Goal: Obtain resource: Download file/media

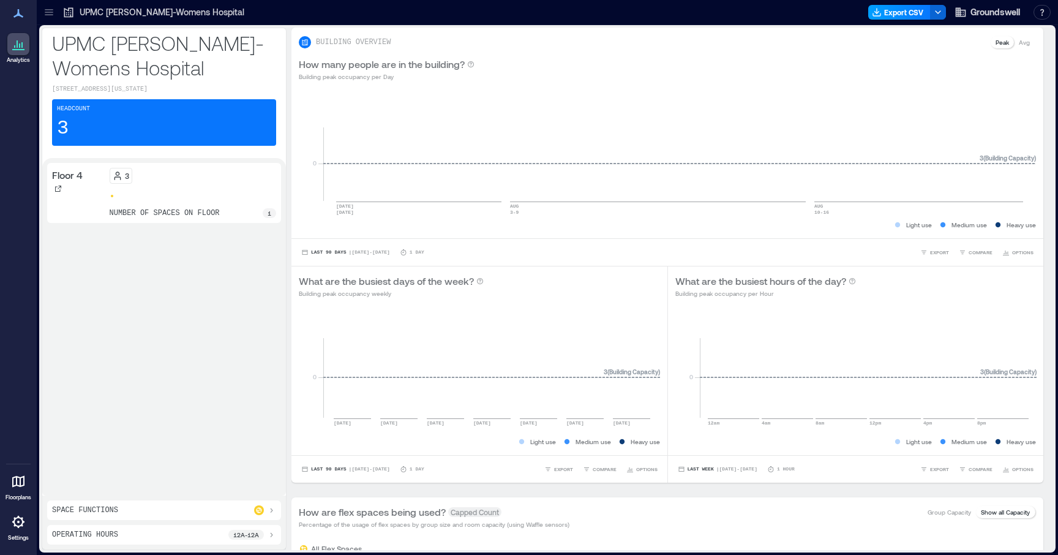
click at [916, 13] on button "Export CSV" at bounding box center [899, 12] width 62 height 15
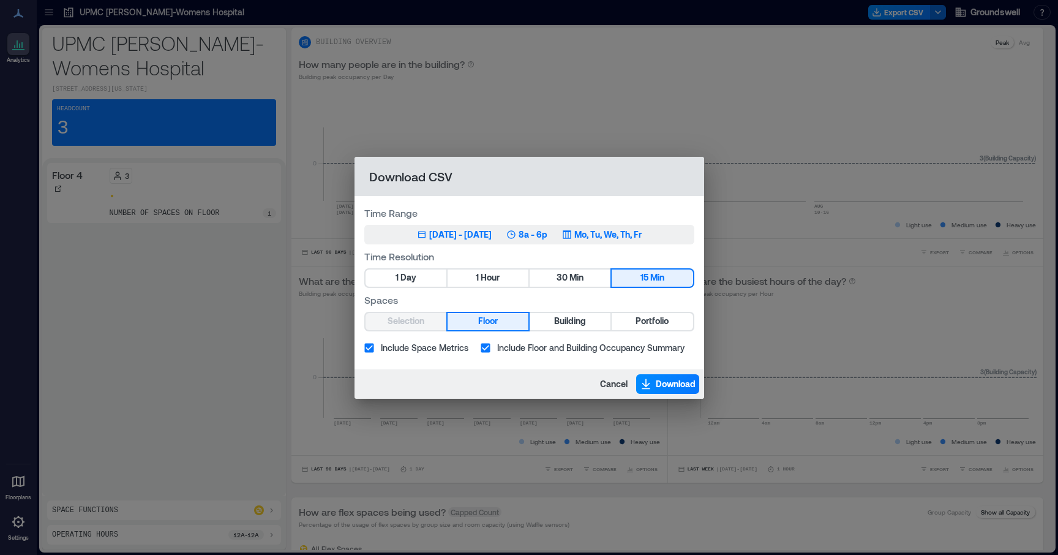
click at [465, 236] on div "[DATE] - [DATE]" at bounding box center [460, 234] width 62 height 12
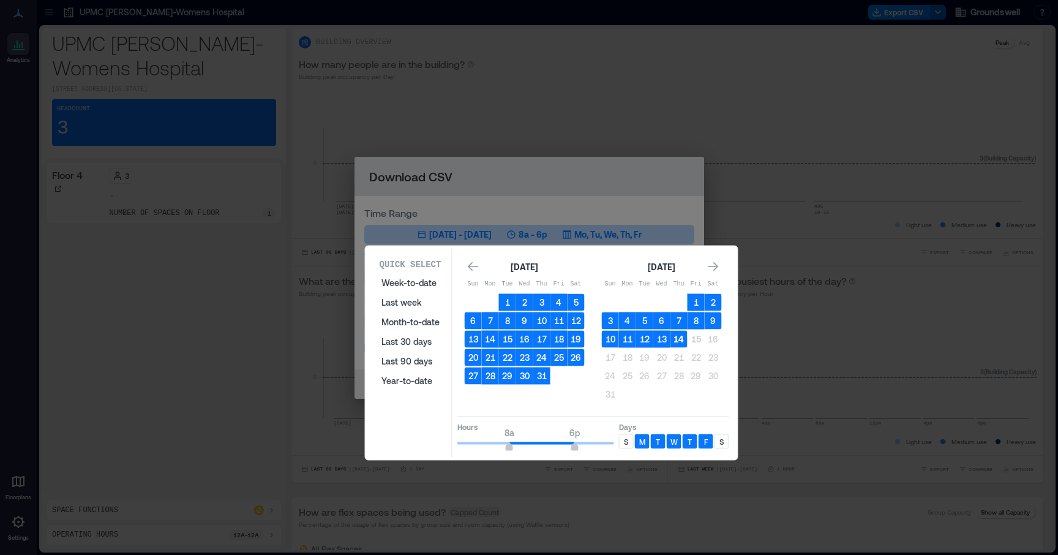
click at [677, 340] on button "14" at bounding box center [679, 339] width 17 height 17
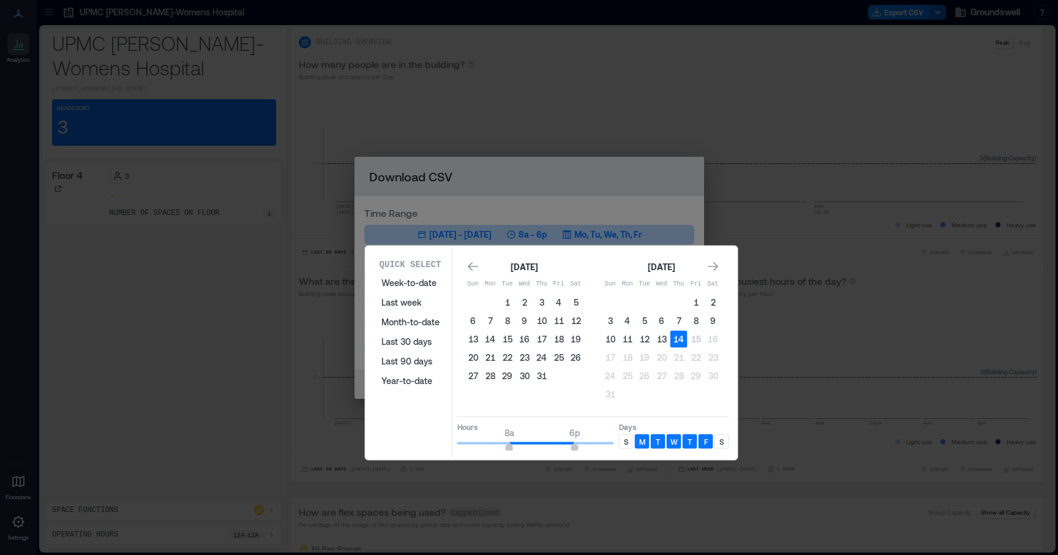
type input "*"
drag, startPoint x: 510, startPoint y: 441, endPoint x: 445, endPoint y: 441, distance: 64.9
click at [445, 441] on div "Quick Select Week-to-date Last week Month-to-date Last 30 days Last 90 days Yea…" at bounding box center [551, 353] width 365 height 209
type input "**"
drag, startPoint x: 575, startPoint y: 446, endPoint x: 633, endPoint y: 453, distance: 58.6
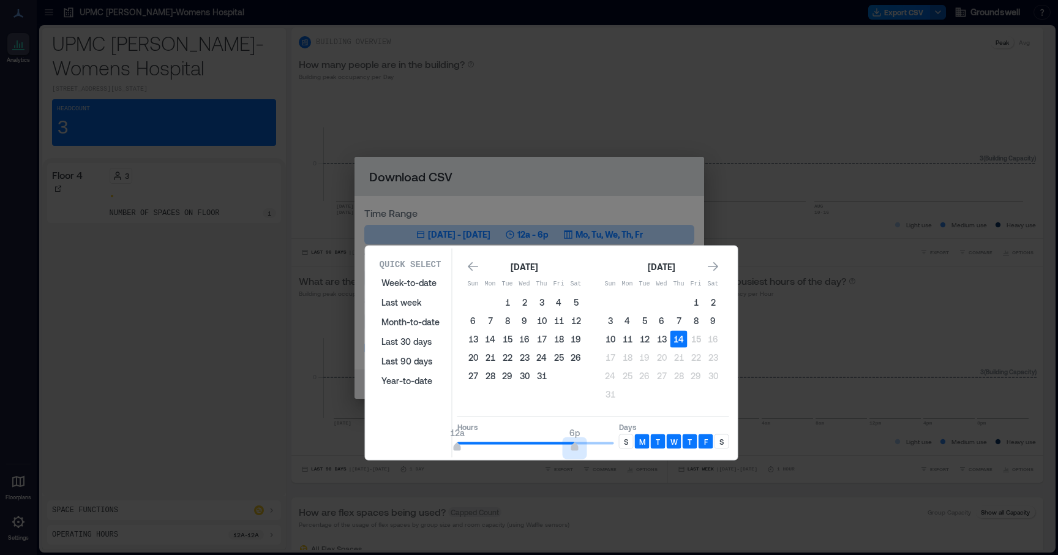
click at [633, 453] on div "Quick Select Week-to-date Last week Month-to-date Last 30 days Last 90 days Yea…" at bounding box center [551, 353] width 365 height 209
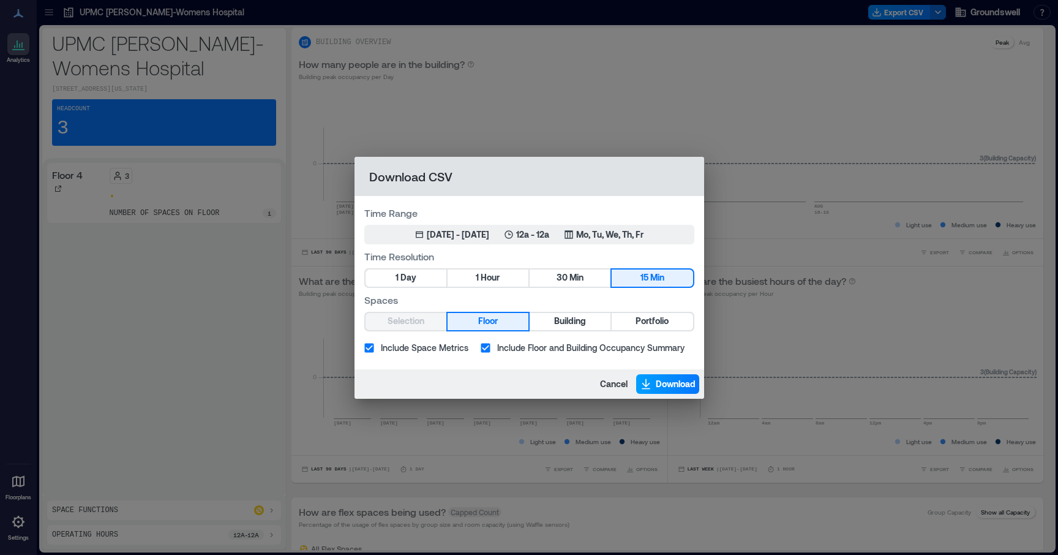
click at [664, 389] on span "Download" at bounding box center [676, 384] width 40 height 12
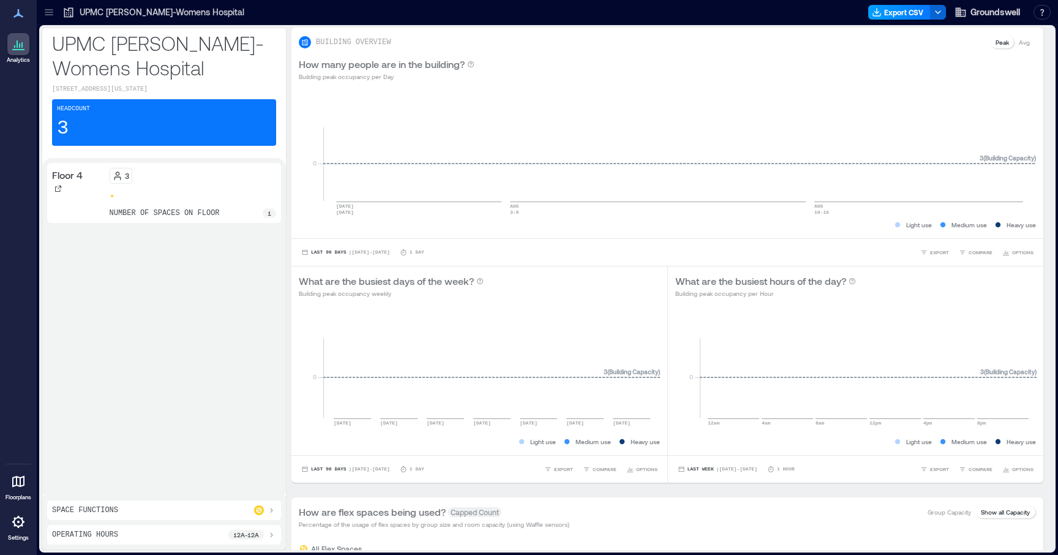
click at [906, 12] on button "Export CSV" at bounding box center [899, 12] width 62 height 15
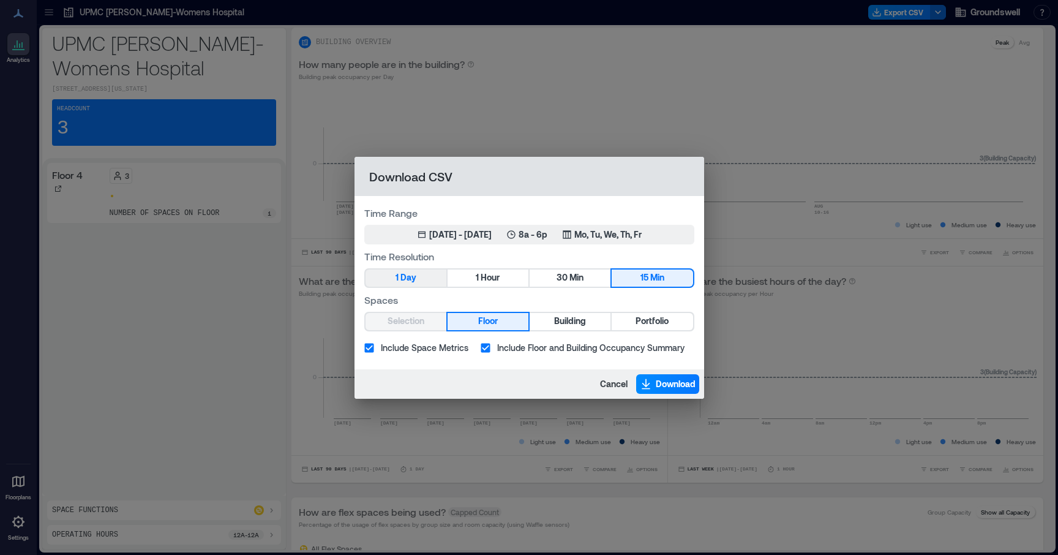
click at [412, 279] on span "Day" at bounding box center [409, 277] width 16 height 15
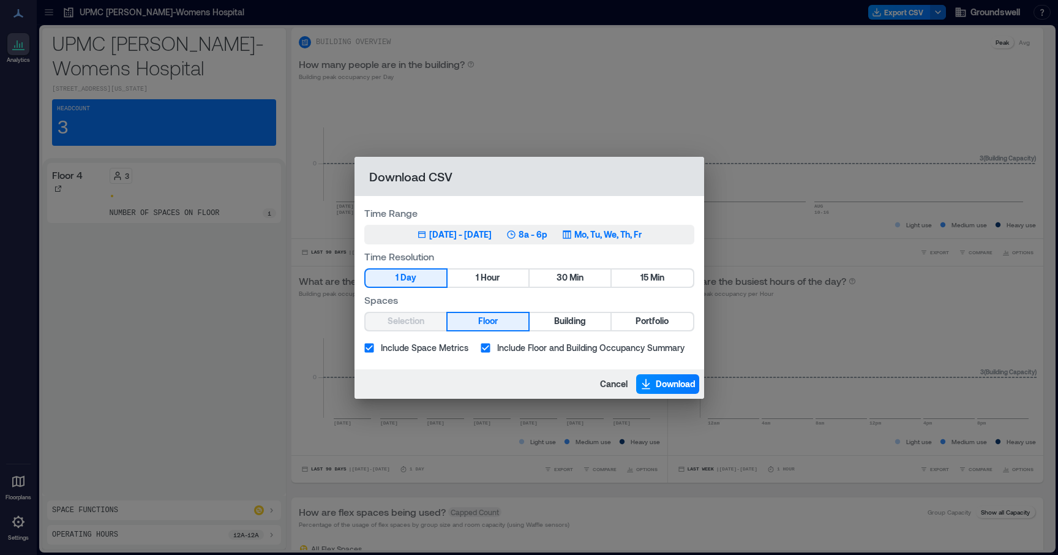
click at [447, 230] on div "[DATE] - [DATE]" at bounding box center [460, 234] width 62 height 12
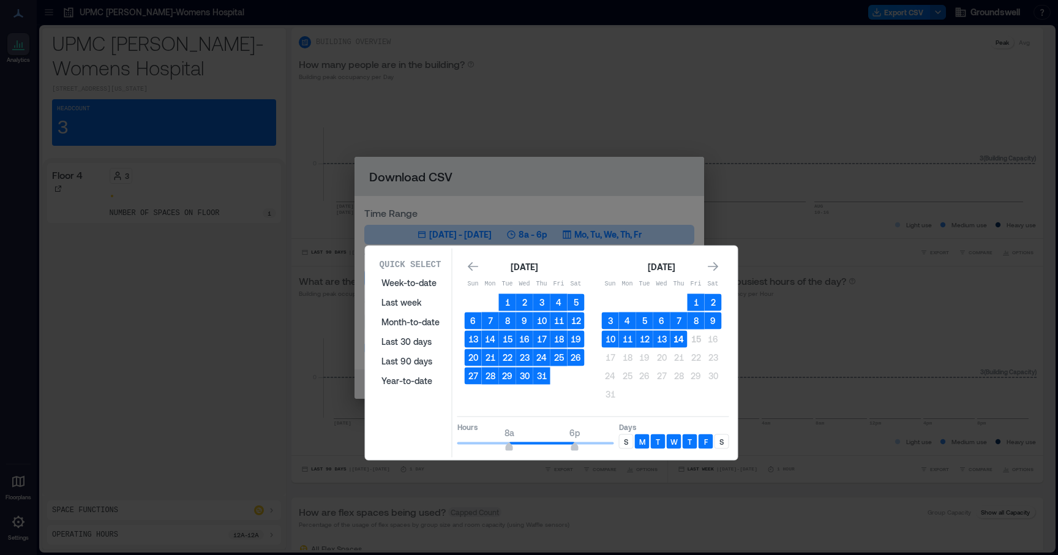
click at [681, 338] on button "14" at bounding box center [679, 339] width 17 height 17
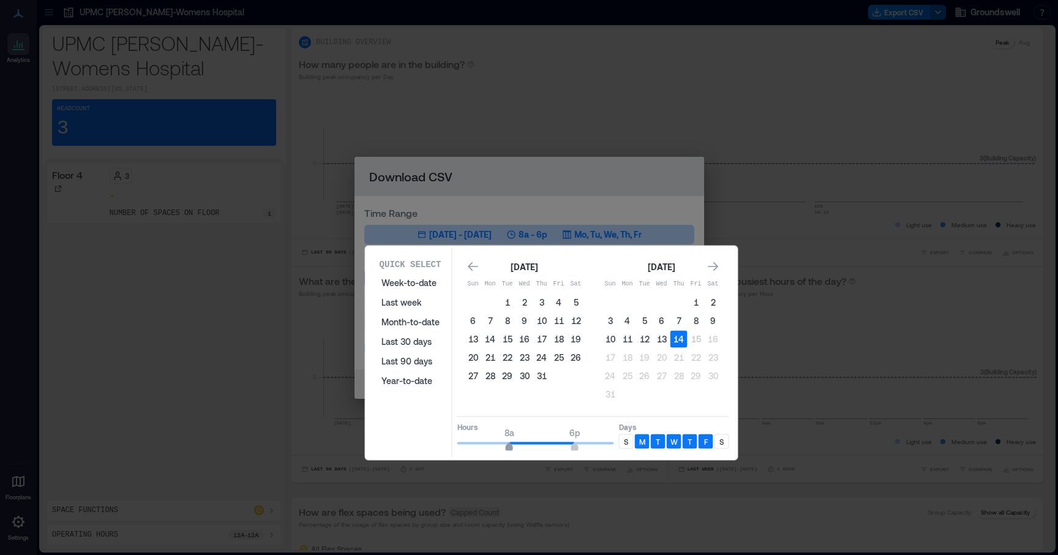
type input "*"
drag, startPoint x: 511, startPoint y: 446, endPoint x: 439, endPoint y: 448, distance: 72.3
click at [439, 448] on div "Quick Select Week-to-date Last week Month-to-date Last 30 days Last 90 days Yea…" at bounding box center [551, 353] width 365 height 209
type input "**"
drag, startPoint x: 573, startPoint y: 444, endPoint x: 650, endPoint y: 454, distance: 77.3
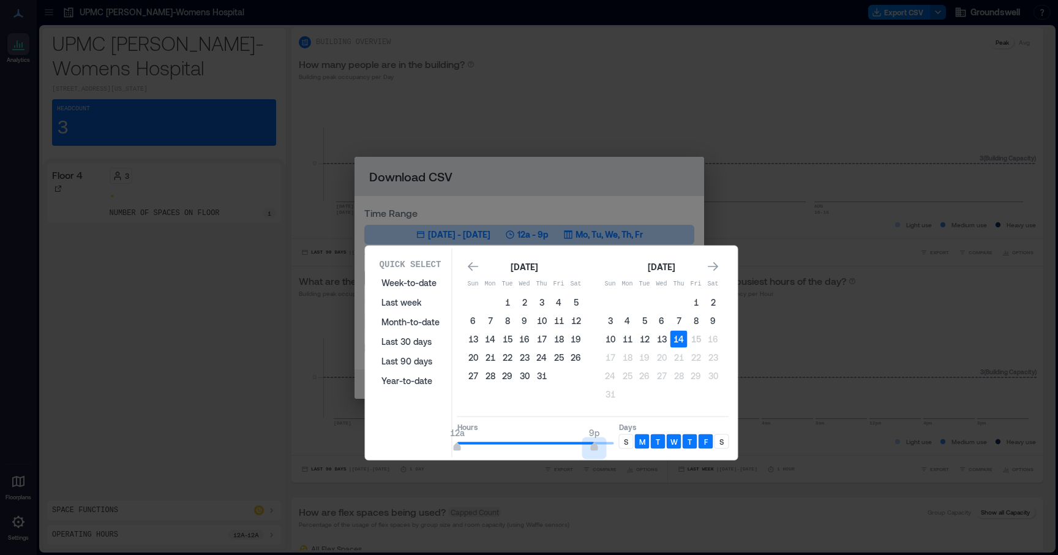
click at [650, 454] on div "Quick Select Week-to-date Last week Month-to-date Last 30 days Last 90 days Yea…" at bounding box center [551, 353] width 365 height 209
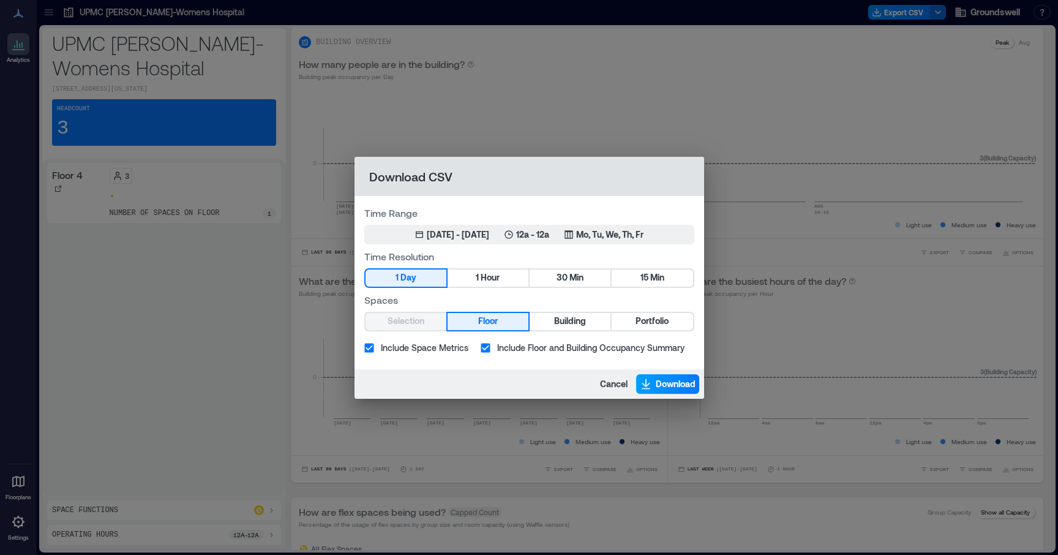
click at [679, 387] on span "Download" at bounding box center [676, 384] width 40 height 12
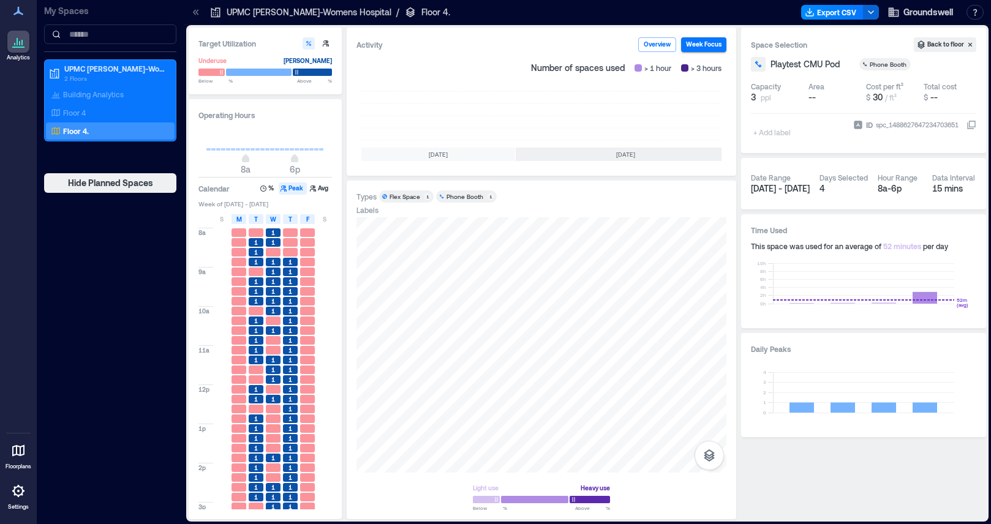
scroll to position [0, 301]
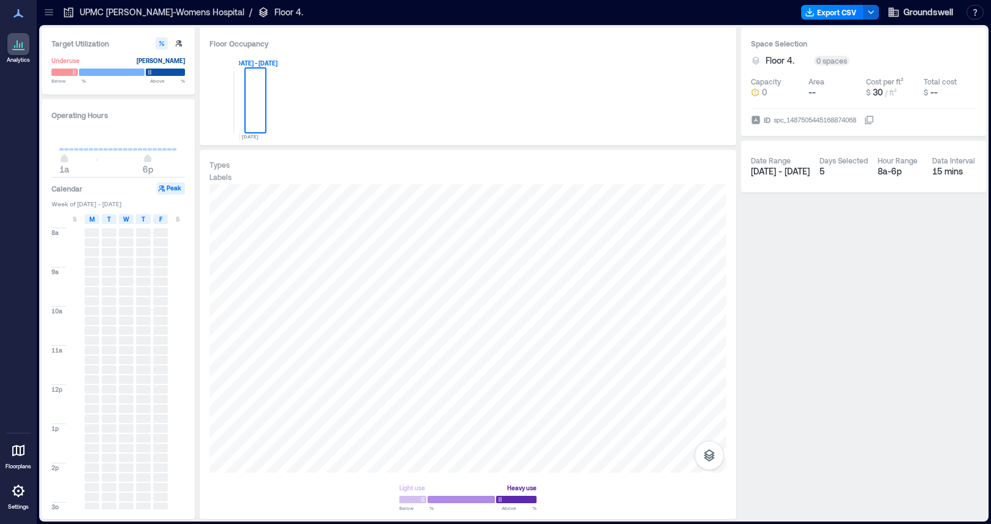
type input "*"
drag, startPoint x: 97, startPoint y: 161, endPoint x: 24, endPoint y: 165, distance: 73.6
click at [24, 165] on div "Analytics Floorplans Settings My Spaces UPMC Magee-Womens Hospital 2 Floors Bui…" at bounding box center [495, 262] width 991 height 524
type input "**"
drag, startPoint x: 145, startPoint y: 156, endPoint x: 228, endPoint y: 151, distance: 82.8
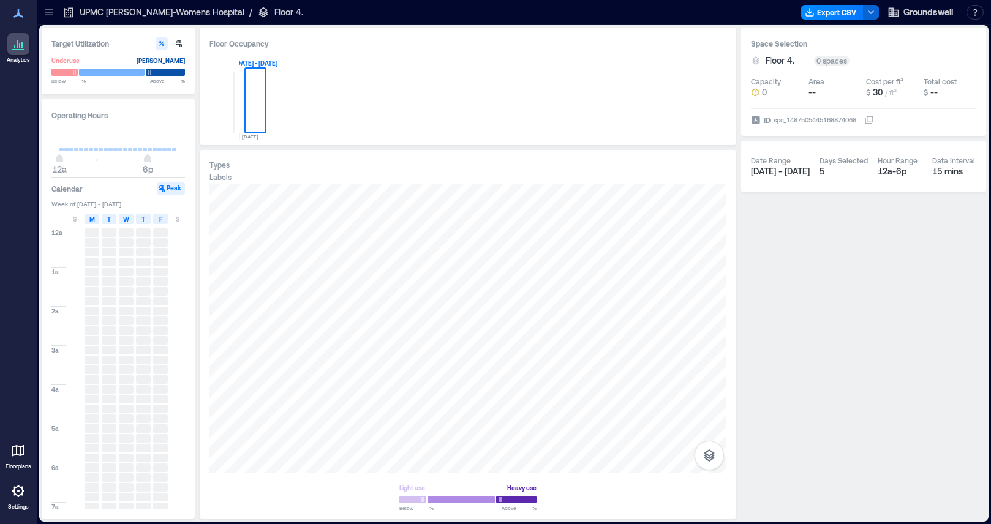
click at [228, 151] on div "Target Utilization Underuse Critical mass Below ** % Above ** % Operating Hours…" at bounding box center [514, 274] width 944 height 492
click at [175, 187] on button "Peak" at bounding box center [171, 188] width 28 height 12
click at [19, 46] on icon at bounding box center [18, 44] width 15 height 15
type input "*"
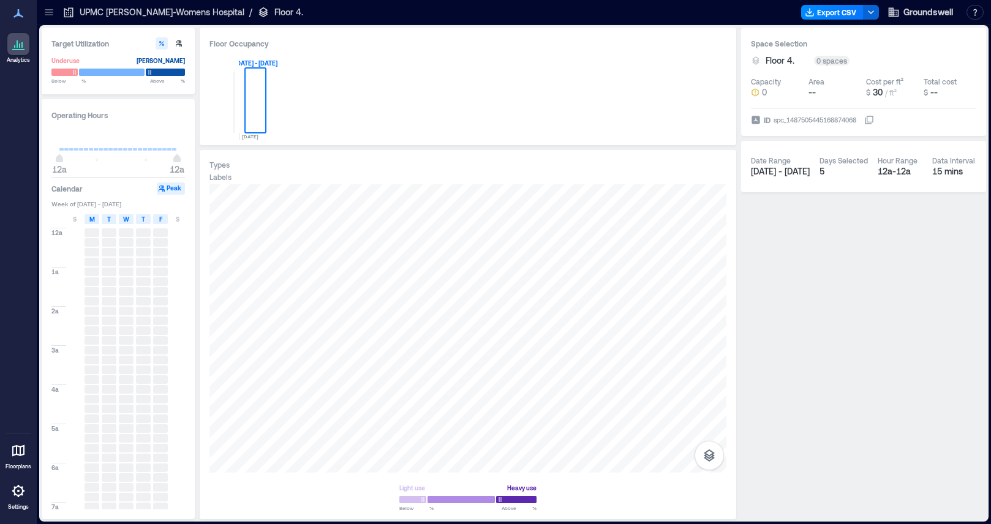
type input "**"
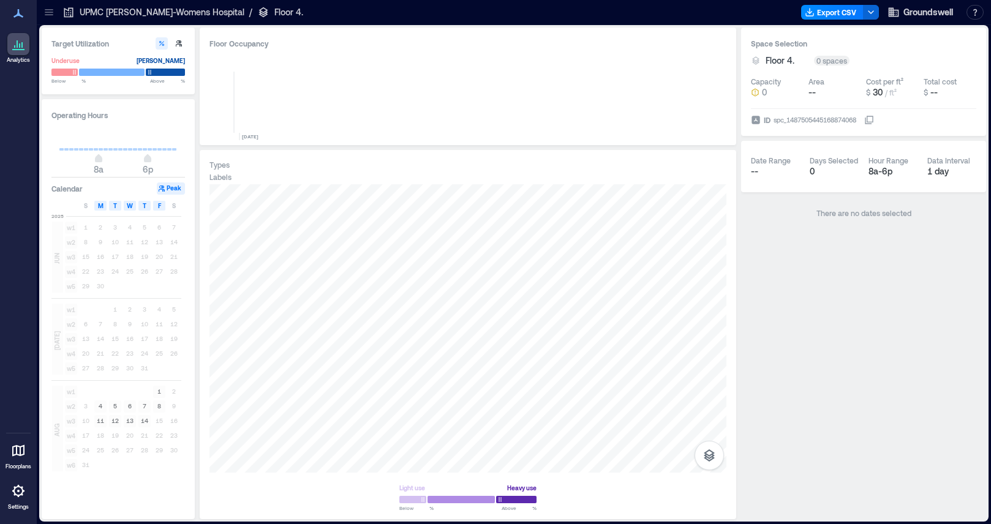
click at [50, 9] on icon at bounding box center [49, 12] width 12 height 12
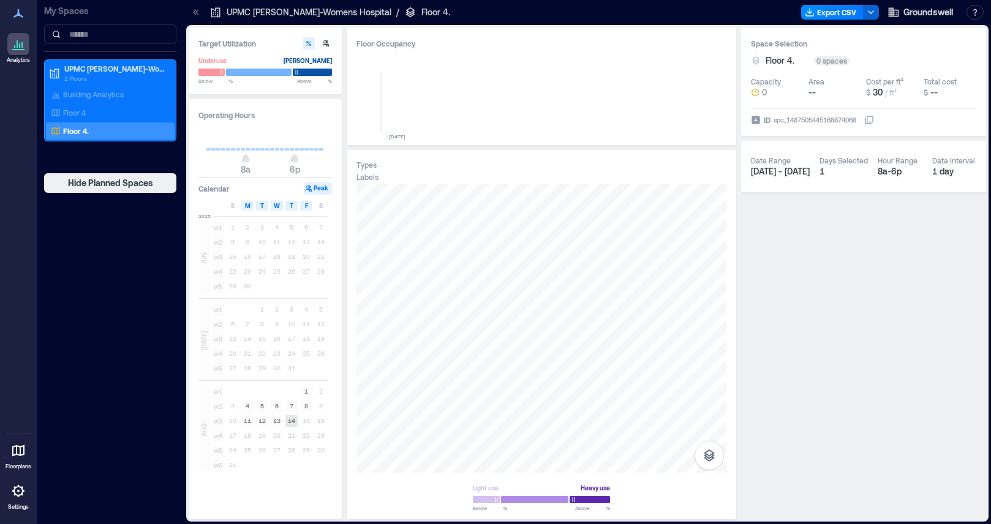
click at [291, 419] on text "14" at bounding box center [291, 420] width 7 height 7
click at [291, 421] on text "14" at bounding box center [291, 420] width 7 height 7
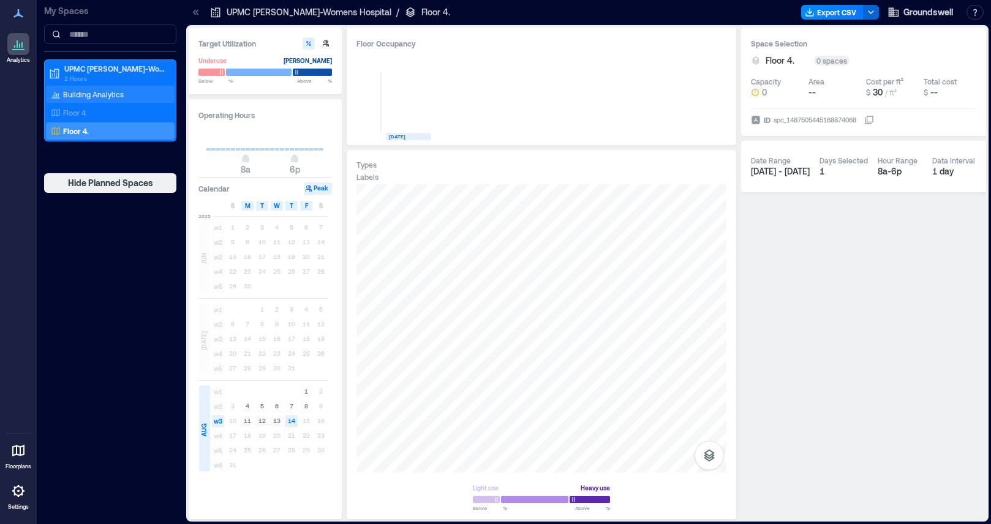
click at [102, 89] on p "Building Analytics" at bounding box center [93, 94] width 61 height 10
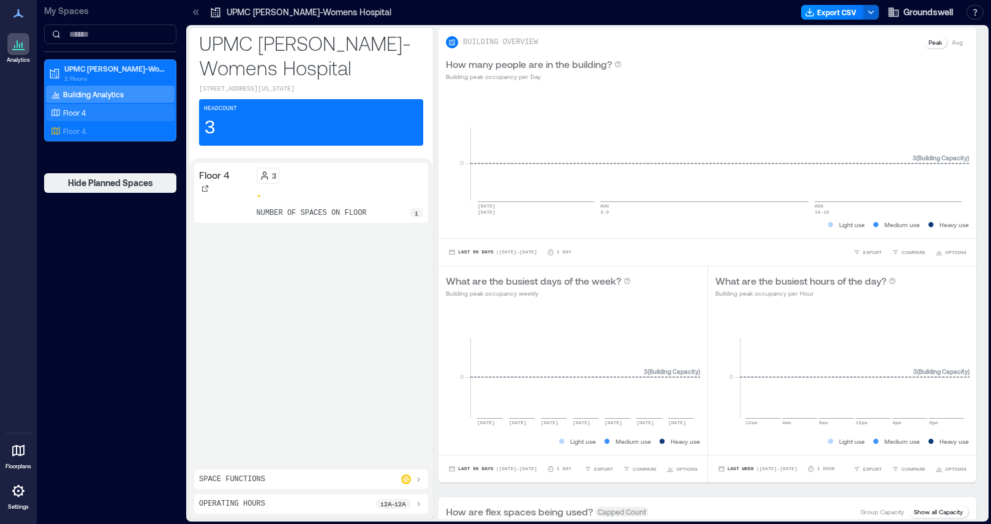
click at [96, 107] on div "Floor 4" at bounding box center [107, 113] width 119 height 12
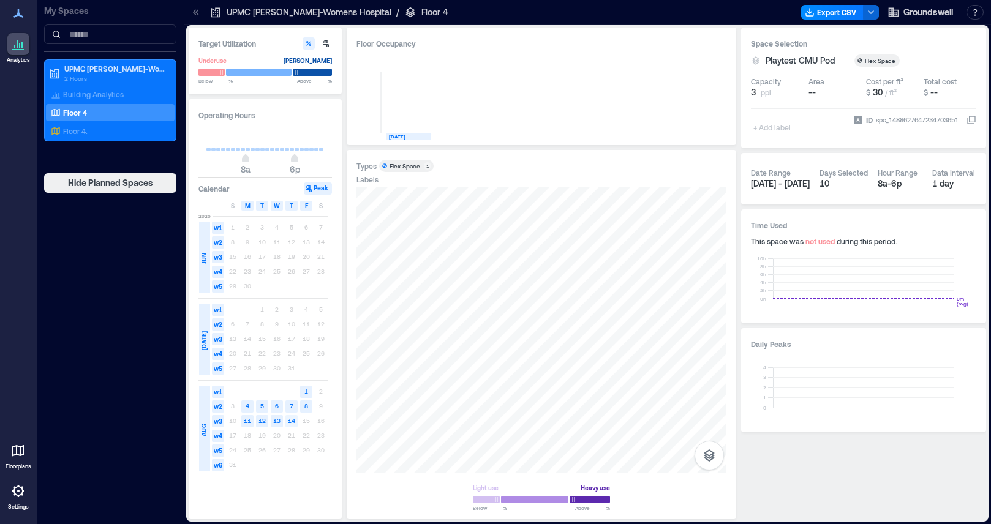
click at [293, 423] on text "14" at bounding box center [291, 420] width 7 height 7
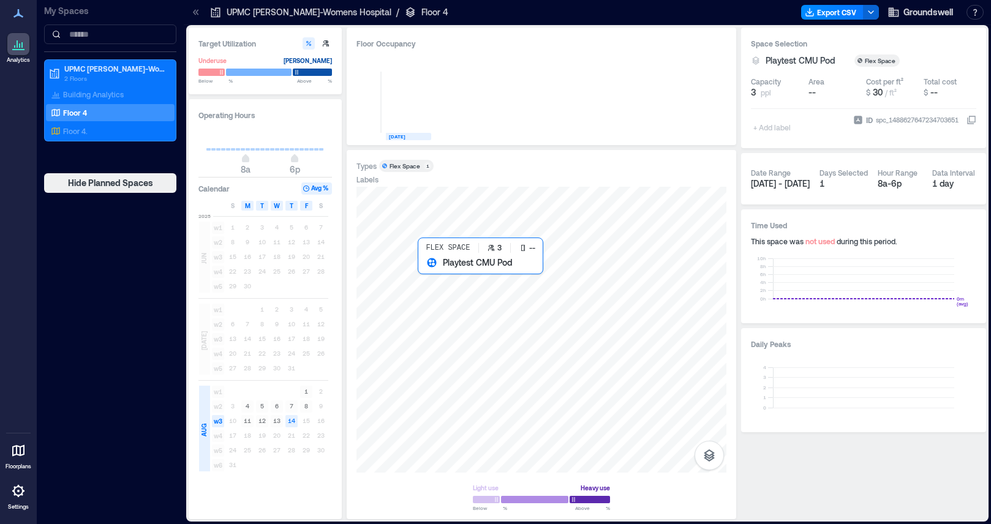
click at [543, 322] on div at bounding box center [541, 330] width 370 height 286
click at [449, 279] on div at bounding box center [541, 330] width 370 height 286
click at [450, 268] on div at bounding box center [541, 330] width 370 height 286
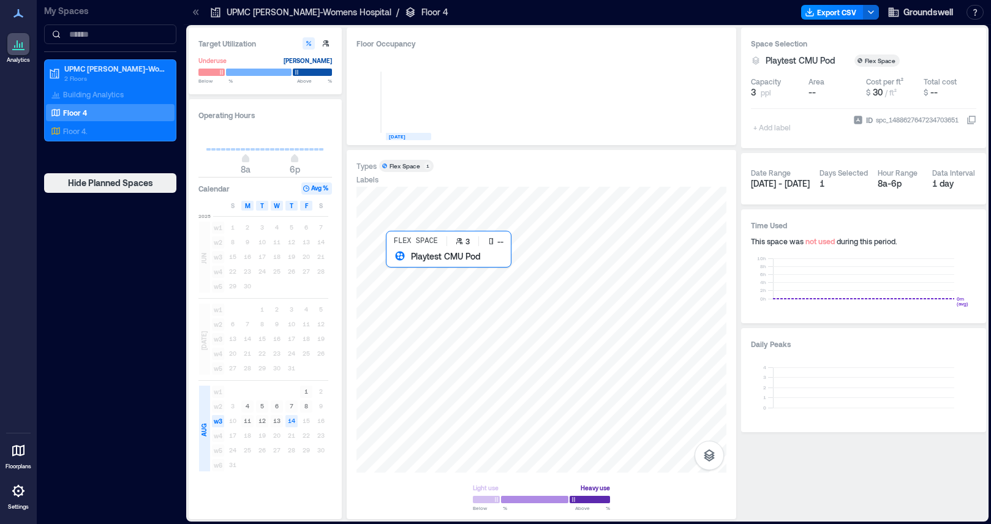
click at [483, 312] on div at bounding box center [541, 330] width 370 height 286
click at [468, 310] on div at bounding box center [541, 330] width 370 height 286
click at [465, 265] on div at bounding box center [541, 330] width 370 height 286
click at [314, 187] on button "Peak" at bounding box center [318, 188] width 28 height 12
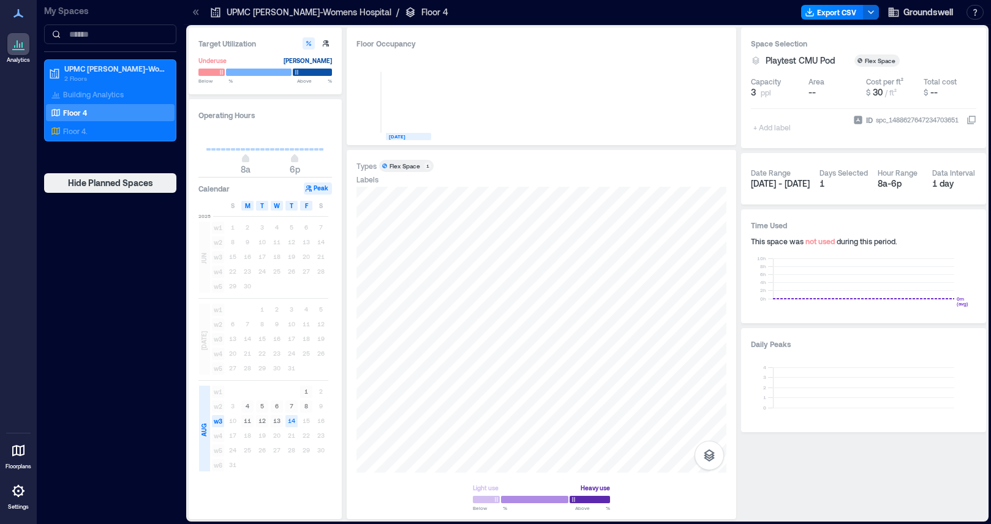
click at [320, 187] on button "Peak" at bounding box center [318, 188] width 28 height 12
type input "*"
drag, startPoint x: 247, startPoint y: 160, endPoint x: 185, endPoint y: 162, distance: 62.5
click at [185, 162] on div "Target Utilization Underuse Critical mass Below ** % Above ** % Operating Hours…" at bounding box center [587, 274] width 807 height 499
type input "**"
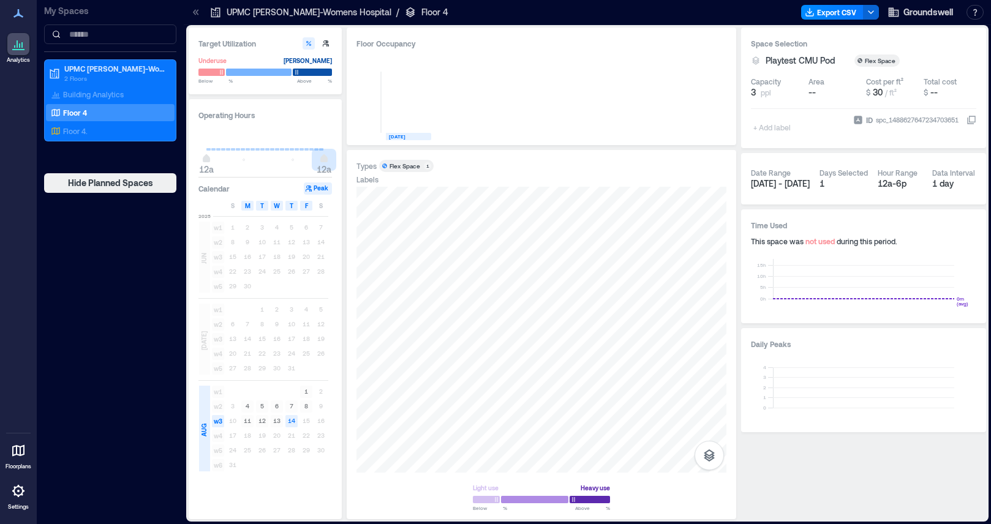
drag, startPoint x: 295, startPoint y: 156, endPoint x: 399, endPoint y: 147, distance: 104.5
click at [399, 147] on div "Target Utilization Underuse Critical mass Below ** % Above ** % Operating Hours…" at bounding box center [587, 274] width 797 height 492
click at [326, 43] on icon "button" at bounding box center [326, 43] width 6 height 6
type input "*"
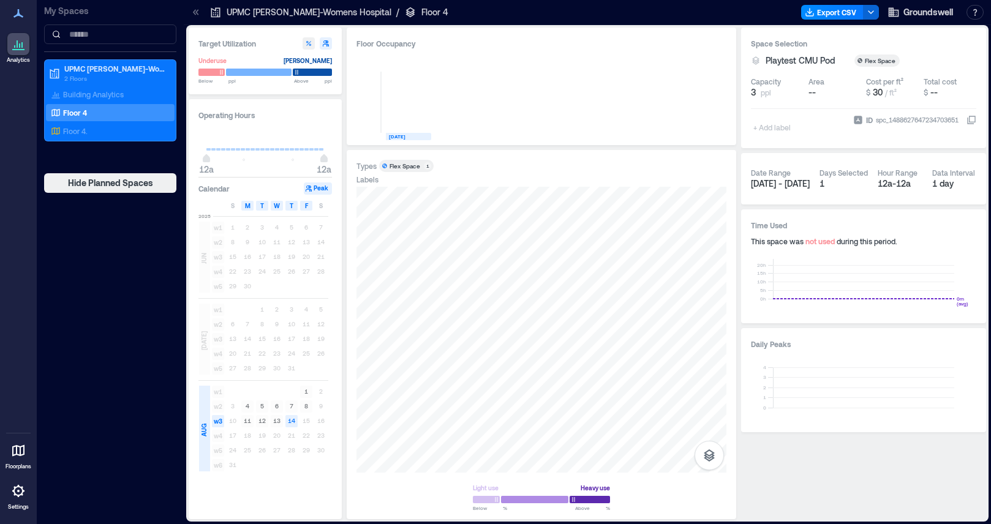
click at [307, 42] on icon "button" at bounding box center [308, 43] width 7 height 7
type input "**"
click at [290, 422] on text "14" at bounding box center [291, 420] width 7 height 7
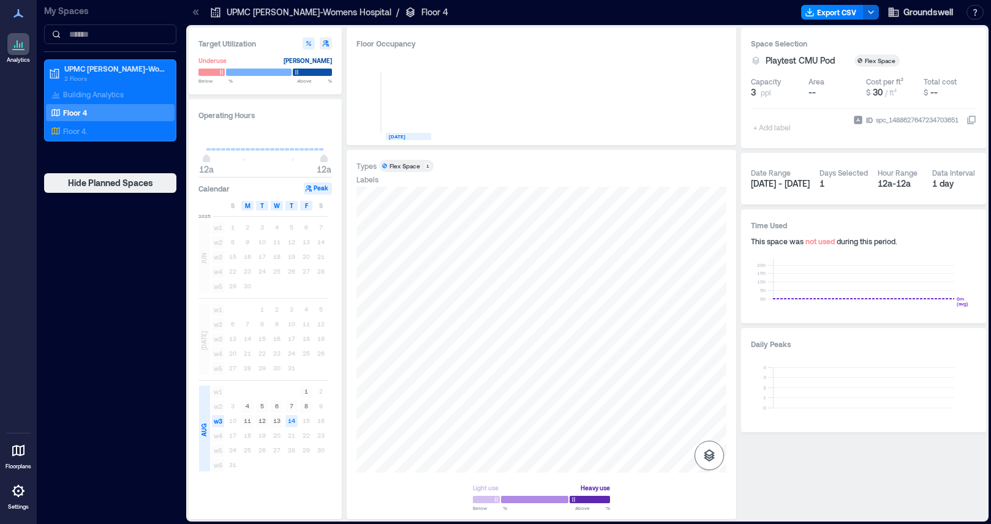
click at [709, 457] on icon "button" at bounding box center [709, 455] width 15 height 15
click at [710, 389] on icon "button" at bounding box center [709, 390] width 15 height 15
click at [708, 420] on icon "button" at bounding box center [709, 420] width 11 height 11
click at [712, 395] on icon "button" at bounding box center [709, 390] width 15 height 15
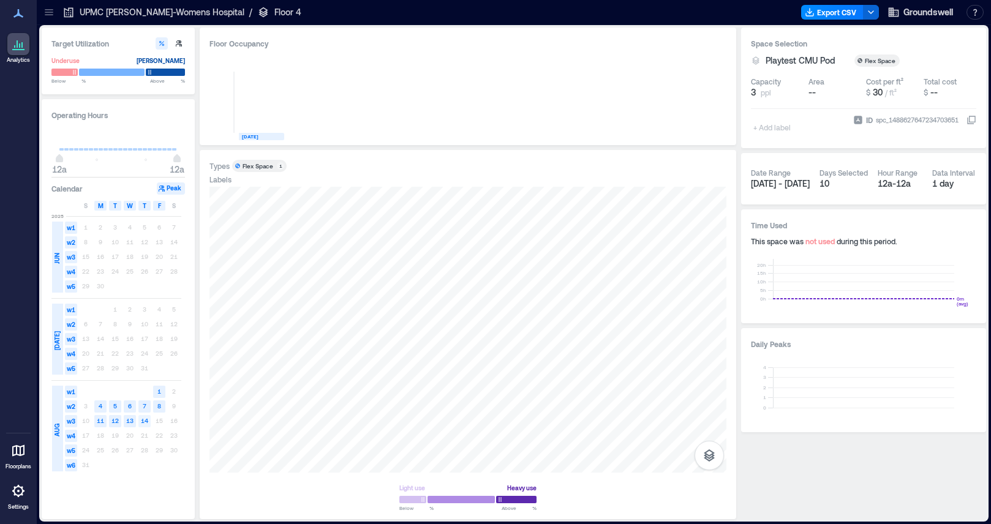
click at [145, 420] on text "14" at bounding box center [144, 420] width 7 height 7
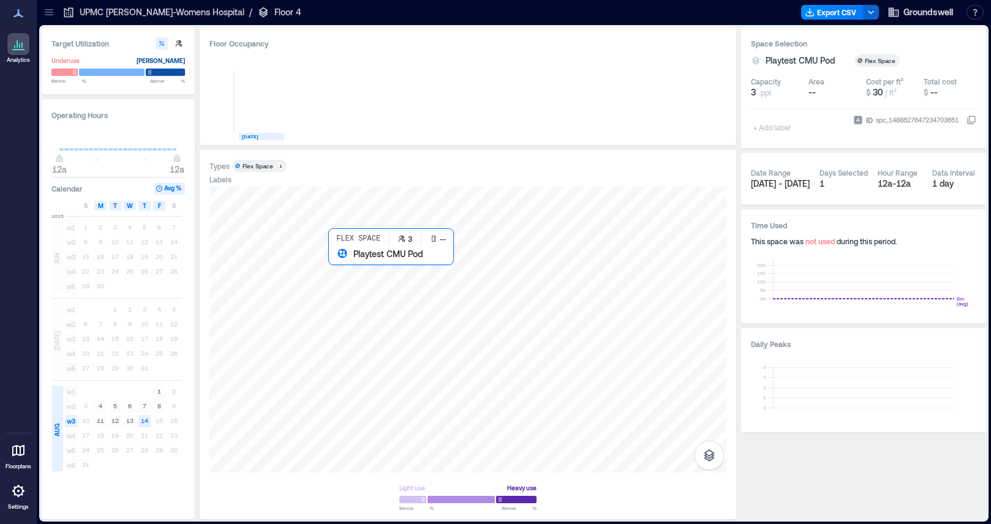
click at [503, 366] on div at bounding box center [467, 330] width 517 height 286
click at [143, 423] on text "14" at bounding box center [144, 420] width 7 height 7
click at [870, 12] on icon "button" at bounding box center [871, 12] width 10 height 10
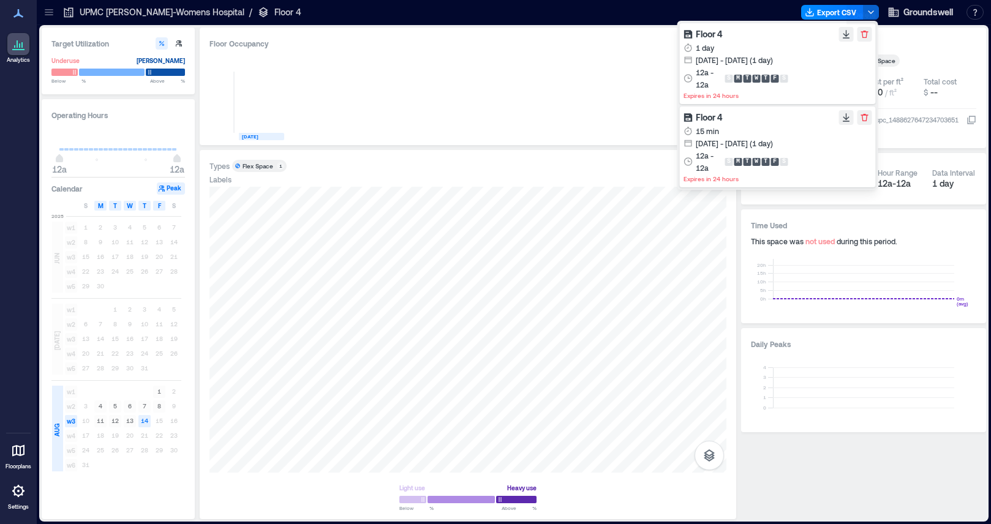
click at [865, 32] on icon "button" at bounding box center [864, 34] width 7 height 7
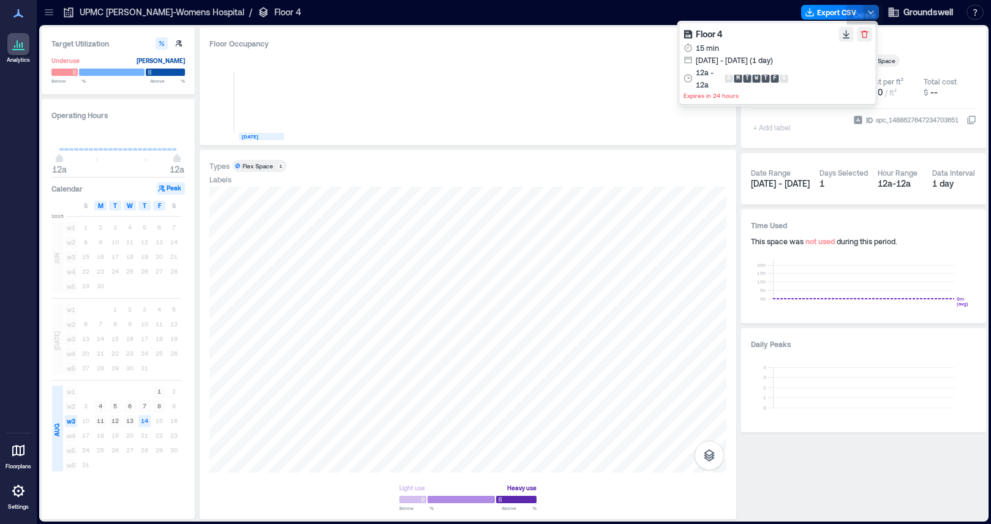
click at [863, 35] on icon "button" at bounding box center [865, 34] width 10 height 10
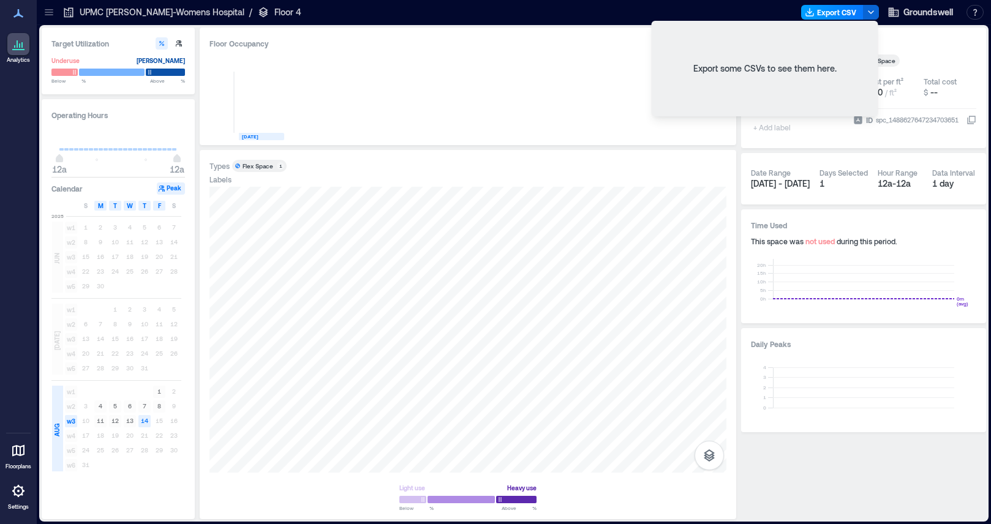
click at [833, 11] on button "Export CSV" at bounding box center [832, 12] width 62 height 15
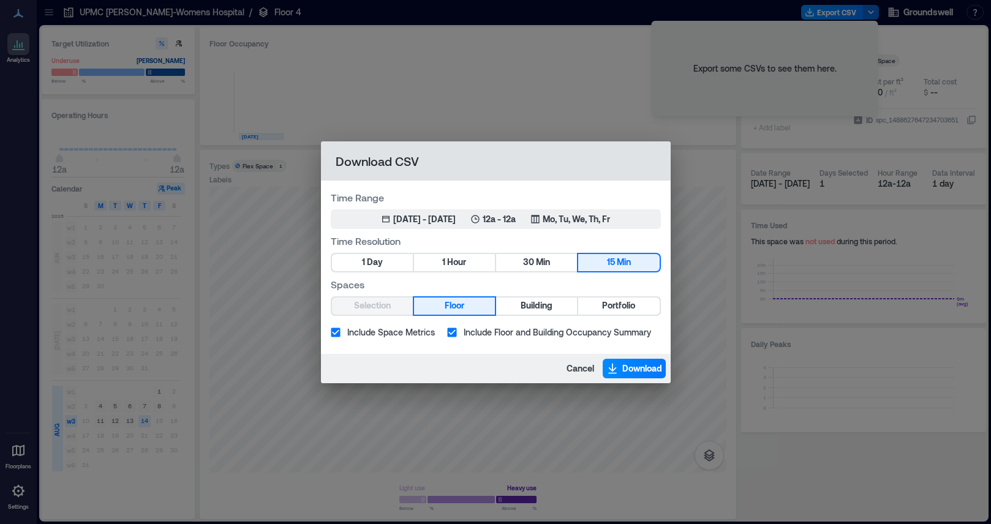
click at [531, 46] on div "Download CSV Time Range May 15, 2025 - [DATE] 12a - 12a Mo, Tu, We, Th, Fr Time…" at bounding box center [495, 262] width 991 height 524
click at [577, 371] on span "Cancel" at bounding box center [580, 369] width 28 height 12
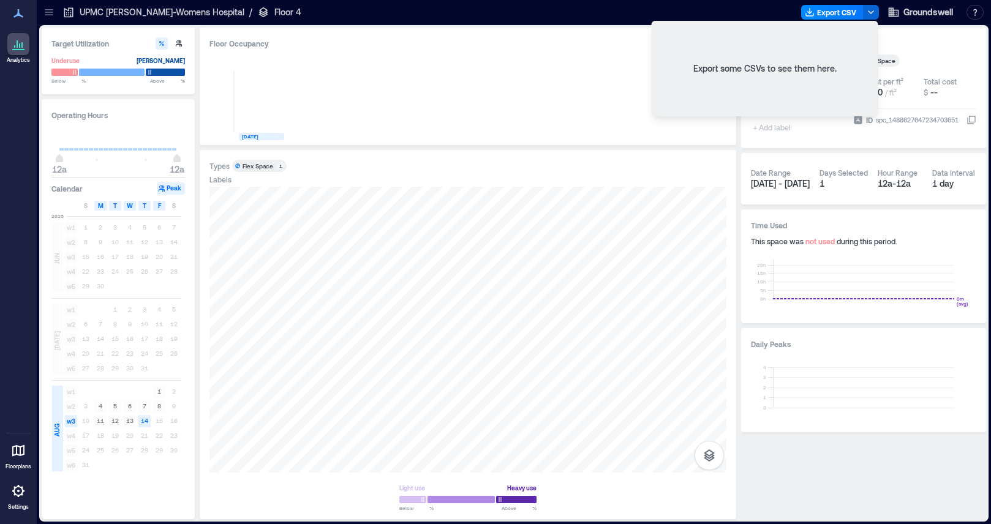
click at [663, 114] on div "Export some CSVs to see them here." at bounding box center [765, 69] width 227 height 96
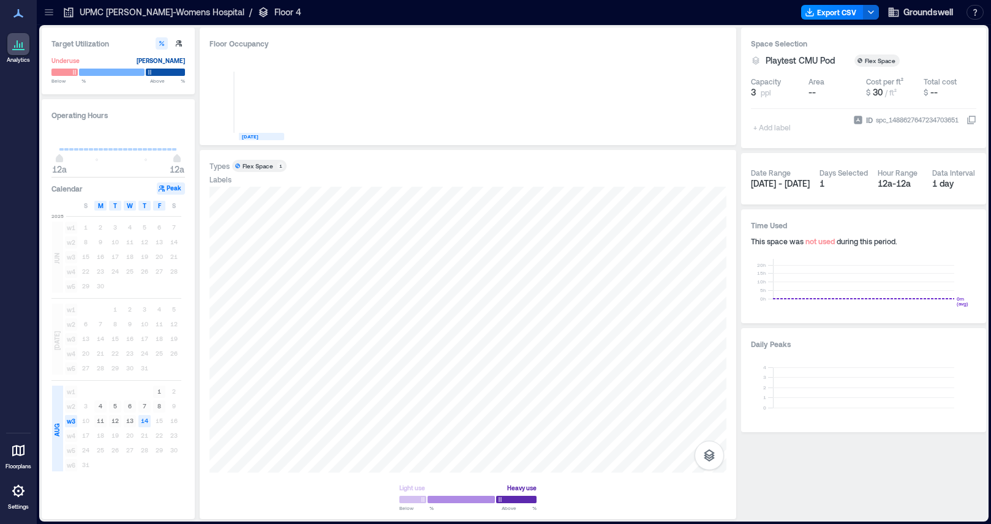
click at [724, 157] on div "Types Flex Space 1 Labels Light use Heavy use Below ** % Above ** %" at bounding box center [468, 334] width 536 height 369
click at [756, 81] on div "Capacity" at bounding box center [766, 82] width 30 height 10
click at [756, 90] on span "3" at bounding box center [753, 92] width 5 height 12
click at [745, 82] on div "Space Selection Playtest CMU Pod Flex Space Capacity 3 ppl Area -- Cost per ft²…" at bounding box center [863, 88] width 245 height 121
click at [774, 93] on button "3 ppl" at bounding box center [777, 92] width 53 height 12
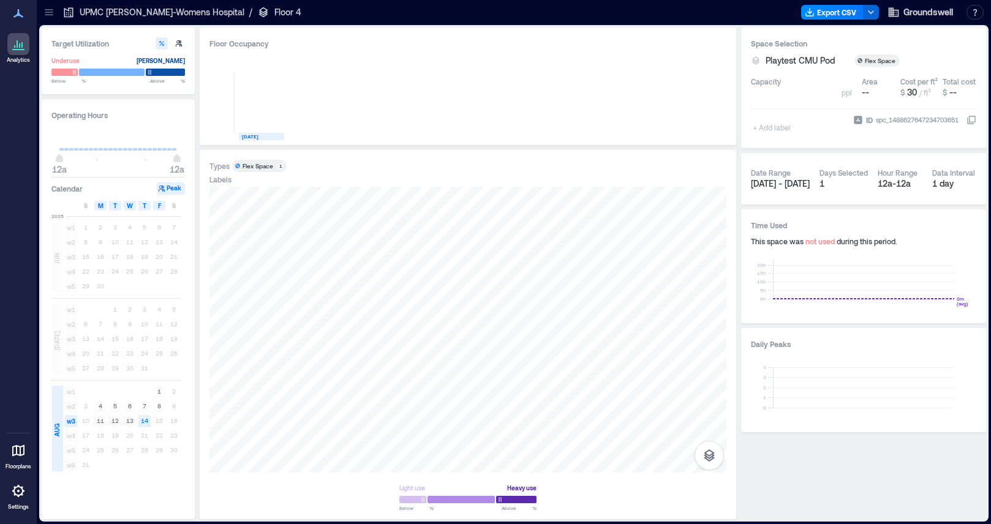
drag, startPoint x: 765, startPoint y: 94, endPoint x: 745, endPoint y: 94, distance: 19.6
click at [745, 94] on div "Space Selection Playtest CMU Pod Flex Space Capacity * ppl Area -- Cost per ft²…" at bounding box center [863, 88] width 245 height 121
type input "*"
click at [658, 107] on div "0 [DATE]" at bounding box center [467, 95] width 517 height 81
click at [136, 69] on div at bounding box center [112, 72] width 66 height 9
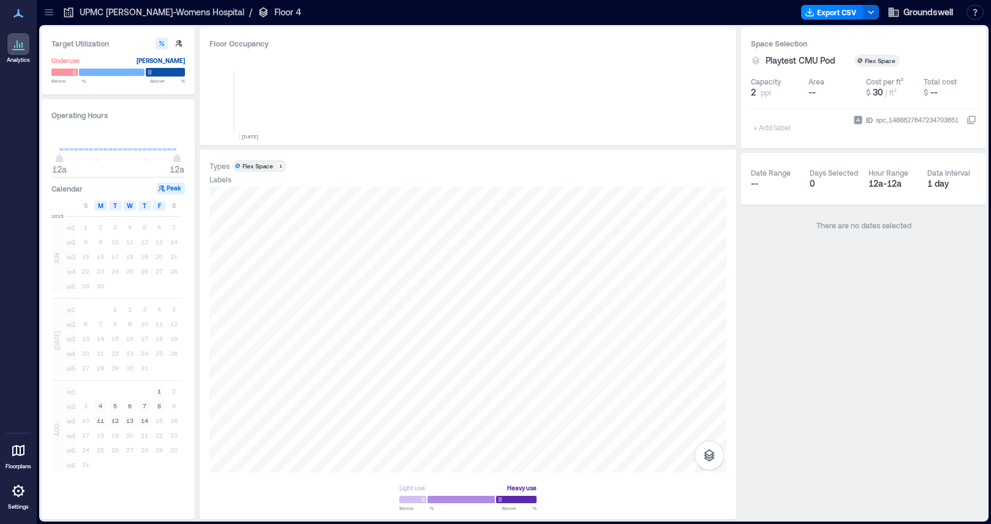
click at [160, 73] on div at bounding box center [165, 72] width 39 height 9
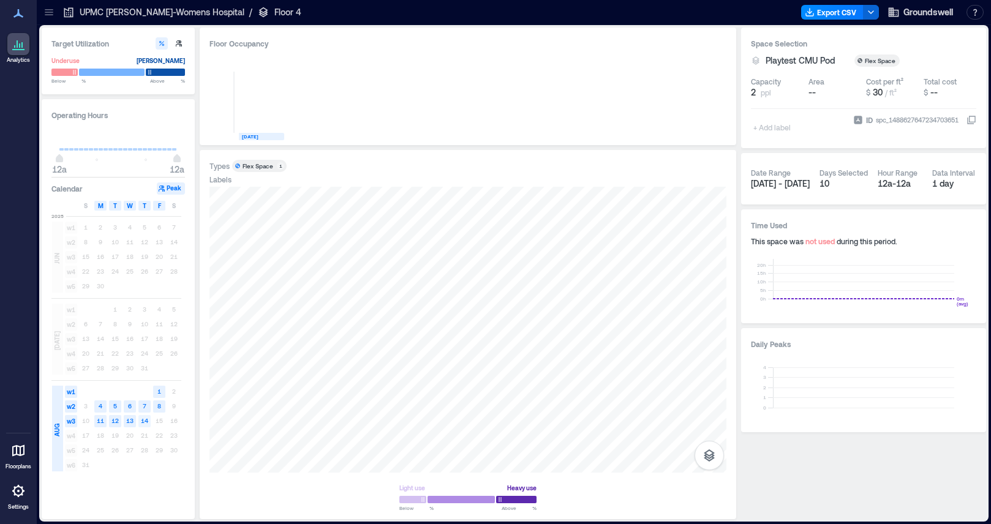
click at [147, 423] on text "14" at bounding box center [144, 420] width 7 height 7
